Goal: Task Accomplishment & Management: Complete application form

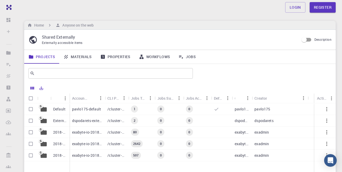
click at [83, 57] on link "Materials" at bounding box center [77, 57] width 37 height 14
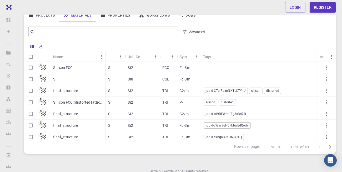
scroll to position [32, 0]
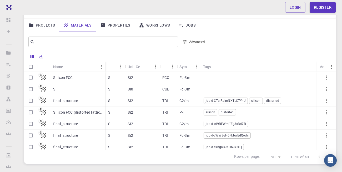
click at [62, 101] on p "final_structure" at bounding box center [65, 100] width 25 height 5
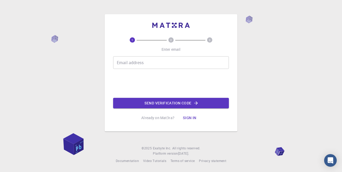
click at [160, 61] on input "Email address" at bounding box center [171, 62] width 116 height 13
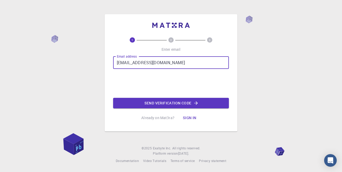
type input "[EMAIL_ADDRESS][DOMAIN_NAME]"
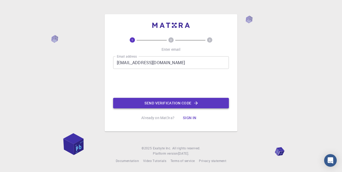
click at [176, 102] on button "Send verification code" at bounding box center [171, 103] width 116 height 11
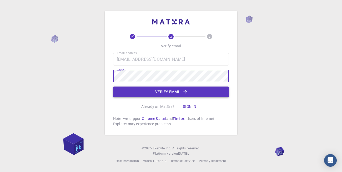
click at [160, 91] on button "Verify email" at bounding box center [171, 92] width 116 height 11
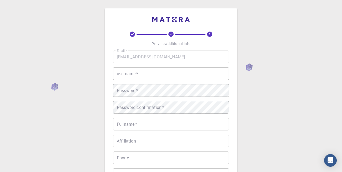
click at [160, 75] on input "username   *" at bounding box center [171, 73] width 116 height 13
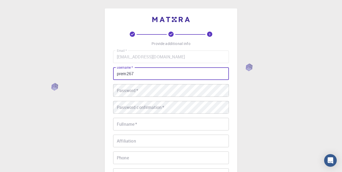
type input "prem267"
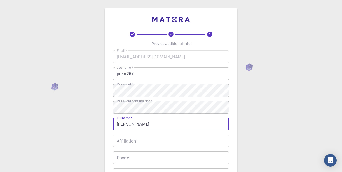
type input "[PERSON_NAME]"
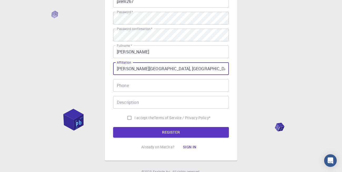
scroll to position [73, 0]
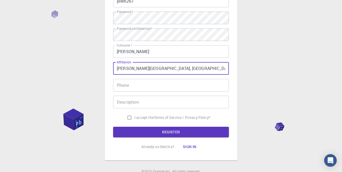
type input "[PERSON_NAME][GEOGRAPHIC_DATA], [GEOGRAPHIC_DATA]"
click at [142, 86] on input "Phone" at bounding box center [171, 85] width 116 height 13
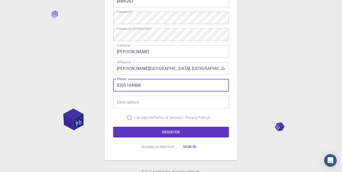
type input "8305164488"
click at [137, 103] on input "Description" at bounding box center [171, 102] width 116 height 13
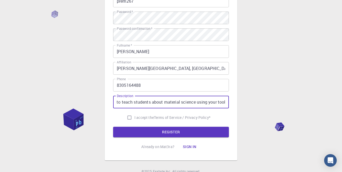
scroll to position [0, 147]
type input "I am an Assistant professor in Department of Mechanical Engineering, want to te…"
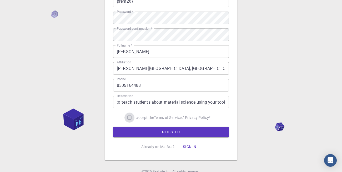
click at [127, 119] on input "I accept the Terms of Service / Privacy Policy *" at bounding box center [130, 118] width 10 height 10
checkbox input "true"
click at [165, 132] on button "REGISTER" at bounding box center [171, 132] width 116 height 11
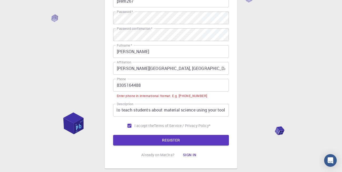
click at [117, 86] on input "8305164488" at bounding box center [171, 85] width 116 height 13
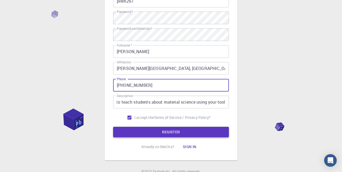
type input "[PHONE_NUMBER]"
click at [181, 132] on button "REGISTER" at bounding box center [171, 132] width 116 height 11
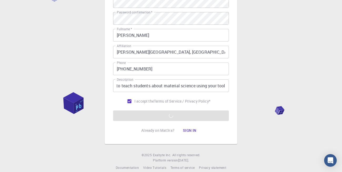
scroll to position [99, 0]
